Goal: Check status: Check status

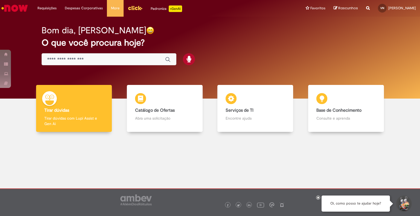
click at [133, 58] on input "Basta digitar aqui" at bounding box center [103, 60] width 112 height 6
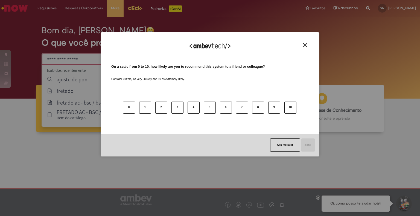
type input "**********"
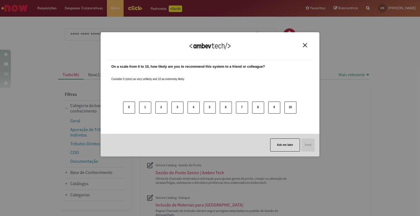
drag, startPoint x: 301, startPoint y: 42, endPoint x: 304, endPoint y: 45, distance: 4.1
click at [301, 42] on div "We appreciate your feedback!" at bounding box center [210, 49] width 206 height 21
click at [304, 45] on img "Close" at bounding box center [305, 45] width 4 height 4
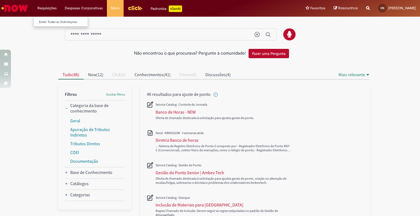
click at [60, 25] on ul "Exibir Todas as Solicitações" at bounding box center [60, 21] width 55 height 10
click at [61, 23] on link "Exibir Todas as Solicitações" at bounding box center [64, 22] width 60 height 6
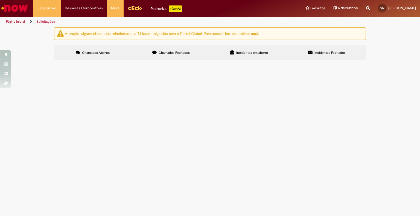
click at [153, 53] on icon at bounding box center [154, 52] width 4 height 4
click at [0, 0] on span "Celular deu double click no bolso." at bounding box center [0, 0] width 0 height 0
click at [168, 52] on span "Chamados Fechados" at bounding box center [174, 53] width 31 height 4
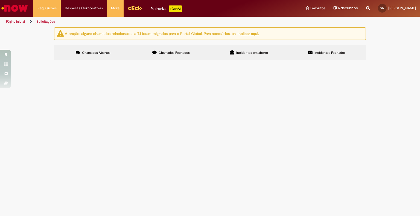
scroll to position [19, 0]
click at [0, 0] on span "R12670935" at bounding box center [0, 0] width 0 height 0
click at [20, 20] on link "Página inicial" at bounding box center [15, 21] width 19 height 4
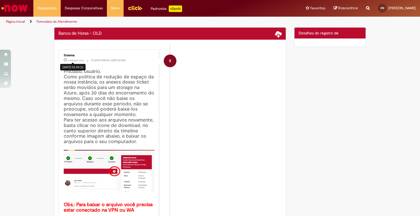
click at [73, 62] on small "6 mês(es) atrás 6 meses atrás [DATE] 01:50:12" at bounding box center [74, 60] width 20 height 4
click at [20, 17] on li "Página inicial" at bounding box center [19, 22] width 30 height 10
click at [20, 19] on link "Página inicial" at bounding box center [15, 21] width 19 height 4
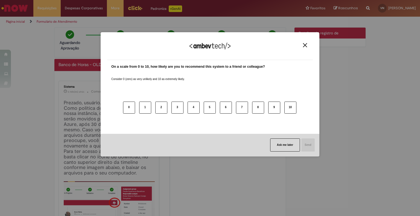
click at [305, 44] on img "Close" at bounding box center [305, 45] width 4 height 4
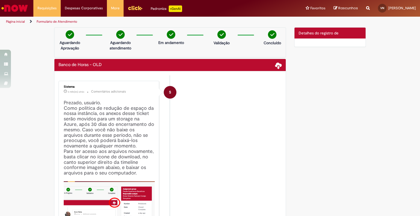
click at [17, 23] on link "Página inicial" at bounding box center [15, 21] width 19 height 4
click at [14, 20] on link "Página inicial" at bounding box center [15, 21] width 19 height 4
click at [17, 22] on link "Página inicial" at bounding box center [15, 21] width 19 height 4
click at [22, 8] on img "Ir para a Homepage" at bounding box center [15, 8] width 28 height 11
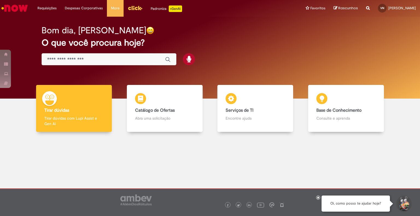
drag, startPoint x: 112, startPoint y: 61, endPoint x: 115, endPoint y: 60, distance: 3.8
click at [113, 61] on input "Basta digitar aqui" at bounding box center [103, 60] width 112 height 6
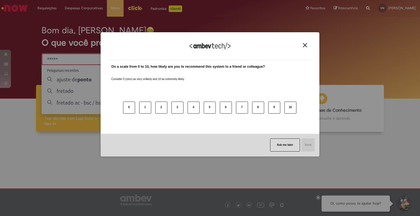
type input "*****"
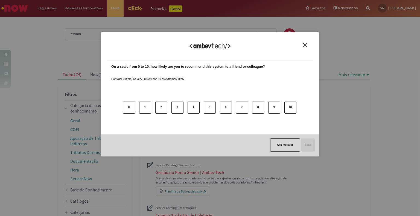
click at [305, 49] on div "We appreciate your feedback!" at bounding box center [210, 49] width 206 height 21
click at [304, 48] on div "We appreciate your feedback!" at bounding box center [210, 49] width 206 height 21
click at [303, 48] on div "We appreciate your feedback!" at bounding box center [210, 49] width 206 height 21
click at [304, 48] on button "Close" at bounding box center [304, 45] width 7 height 5
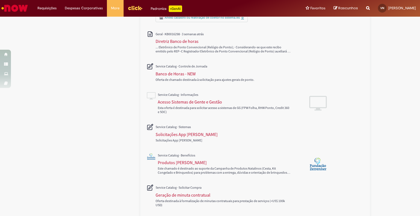
scroll to position [263, 0]
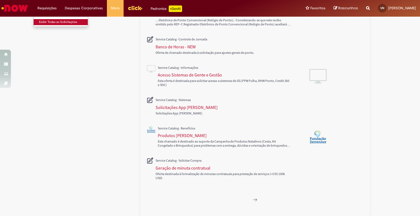
click at [46, 22] on link "Exibir Todas as Solicitações" at bounding box center [64, 22] width 60 height 6
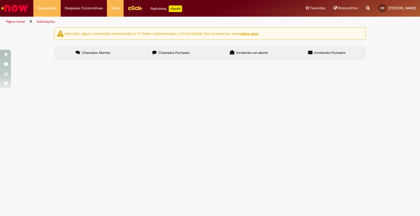
click at [145, 53] on label "Chamados Fechados" at bounding box center [171, 52] width 78 height 15
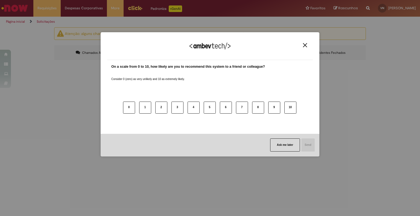
click at [308, 46] on button "Close" at bounding box center [304, 45] width 7 height 5
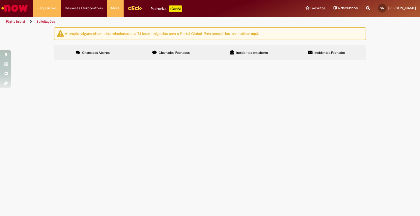
scroll to position [19, 0]
click at [0, 0] on img "recolher o estado da solicitação" at bounding box center [0, 0] width 0 height 0
click at [0, 0] on span "Celular deu double click no bolso." at bounding box center [0, 0] width 0 height 0
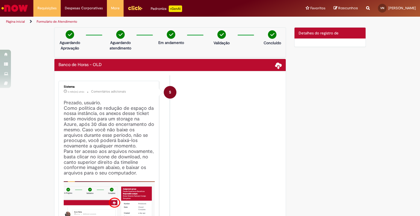
click at [63, 33] on div "Aguardando Aprovação" at bounding box center [70, 39] width 27 height 18
click at [67, 36] on img at bounding box center [70, 34] width 8 height 8
click at [61, 21] on link "Formulário de Atendimento" at bounding box center [57, 21] width 40 height 4
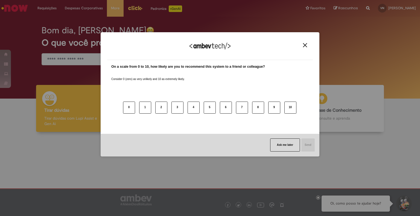
click at [305, 45] on img "Close" at bounding box center [305, 45] width 4 height 4
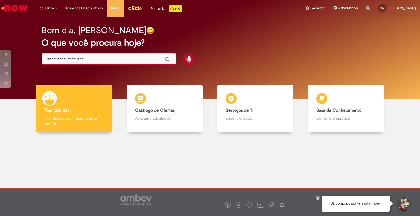
click at [106, 58] on input "Basta digitar aqui" at bounding box center [103, 60] width 112 height 6
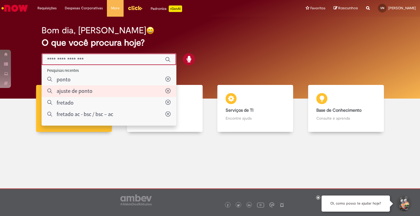
type input "**********"
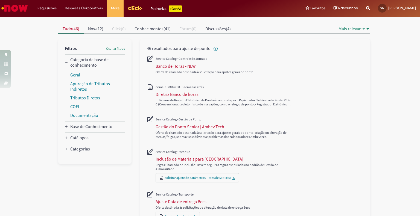
scroll to position [19, 0]
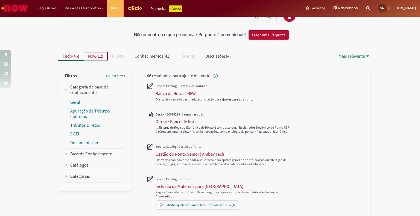
click at [100, 55] on span "12" at bounding box center [100, 55] width 4 height 5
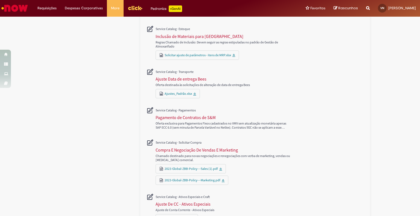
scroll to position [137, 0]
